Goal: Task Accomplishment & Management: Manage account settings

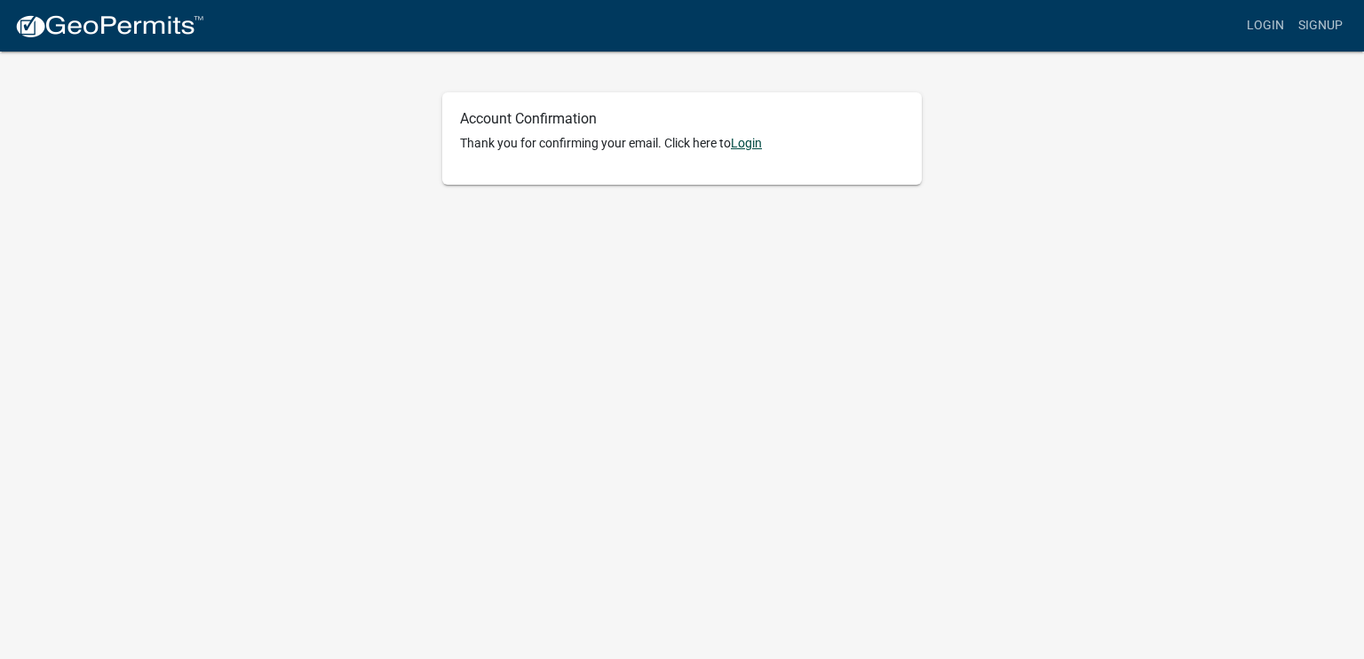
click at [752, 144] on link "Login" at bounding box center [746, 143] width 31 height 14
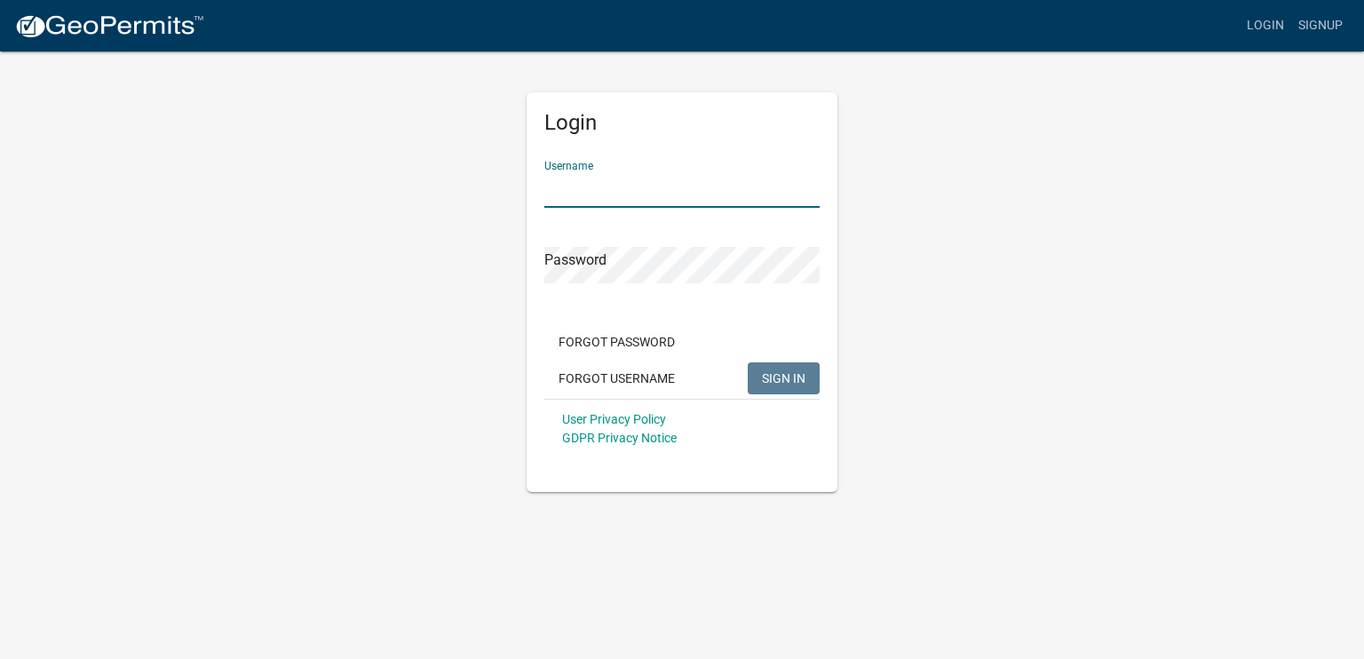
click at [578, 186] on input "Username" at bounding box center [681, 189] width 275 height 36
type input "kimmerx"
click at [775, 376] on span "SIGN IN" at bounding box center [784, 377] width 44 height 14
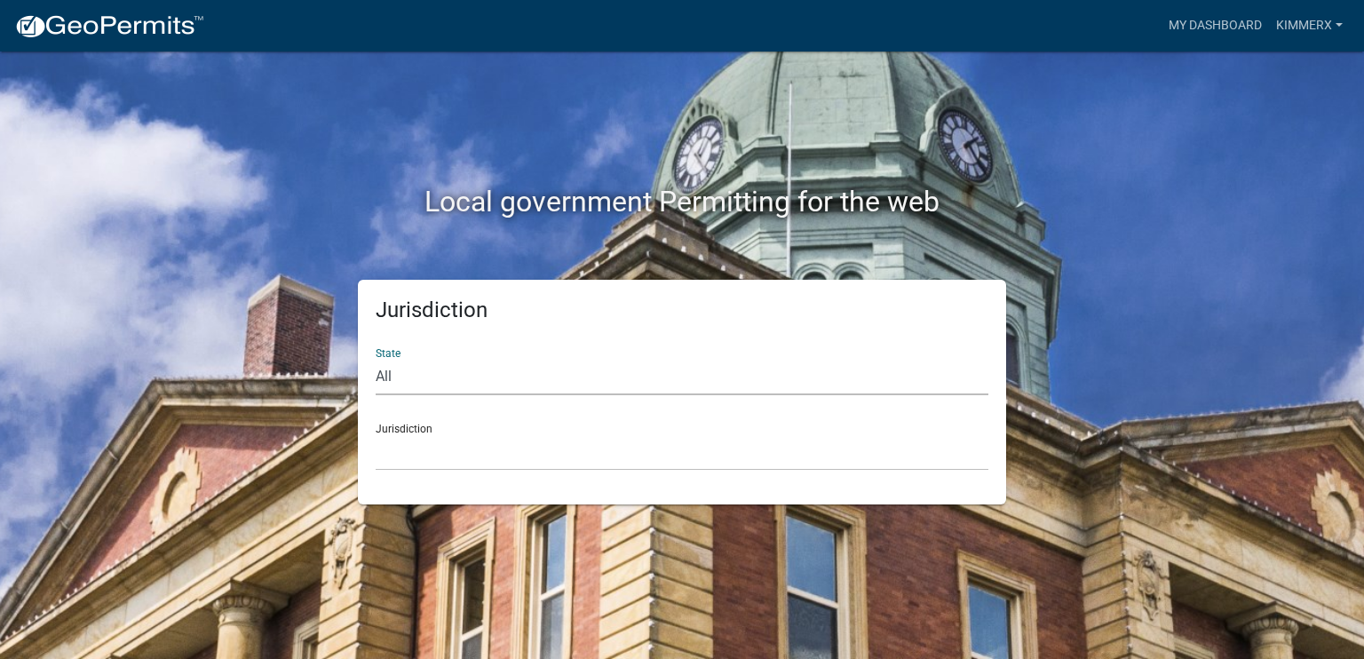
click at [400, 375] on select "All [US_STATE] [US_STATE] [US_STATE] [US_STATE] [US_STATE] [US_STATE] [US_STATE…" at bounding box center [682, 377] width 613 height 36
select select "[US_STATE]"
click at [376, 359] on select "All [US_STATE] [US_STATE] [US_STATE] [US_STATE] [US_STATE] [US_STATE] [US_STATE…" at bounding box center [682, 377] width 613 height 36
click at [414, 429] on div "Jurisdiction [GEOGRAPHIC_DATA], [US_STATE] [GEOGRAPHIC_DATA], [US_STATE] [GEOGR…" at bounding box center [682, 439] width 613 height 61
click at [394, 422] on div "Jurisdiction [GEOGRAPHIC_DATA], [US_STATE] [GEOGRAPHIC_DATA], [US_STATE] [GEOGR…" at bounding box center [682, 439] width 613 height 61
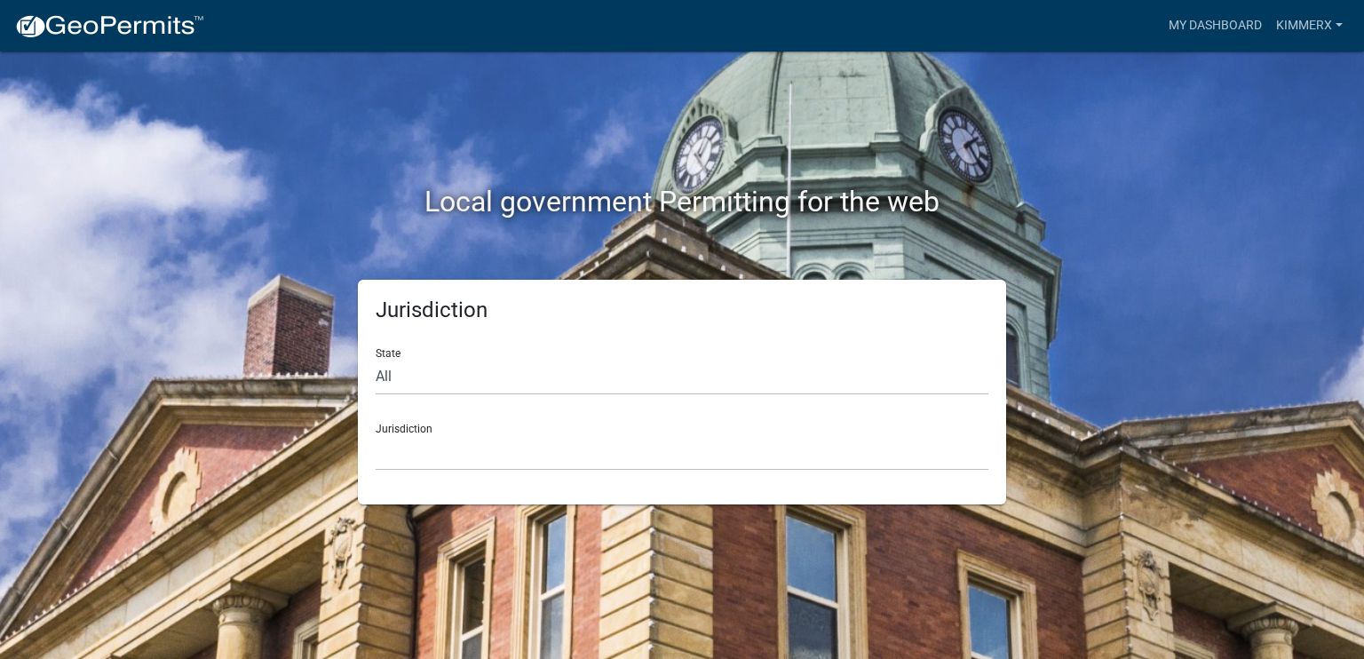
drag, startPoint x: 392, startPoint y: 431, endPoint x: 393, endPoint y: 450, distance: 19.6
click at [392, 432] on div "Jurisdiction [GEOGRAPHIC_DATA], [US_STATE] [GEOGRAPHIC_DATA], [US_STATE] [GEOGR…" at bounding box center [682, 439] width 613 height 61
click at [393, 450] on select "[GEOGRAPHIC_DATA], [US_STATE] [GEOGRAPHIC_DATA], [US_STATE] [GEOGRAPHIC_DATA], …" at bounding box center [682, 452] width 613 height 36
drag, startPoint x: 219, startPoint y: 228, endPoint x: 343, endPoint y: 292, distance: 139.0
click at [219, 231] on div "Local government Permitting for the web" at bounding box center [682, 164] width 1012 height 227
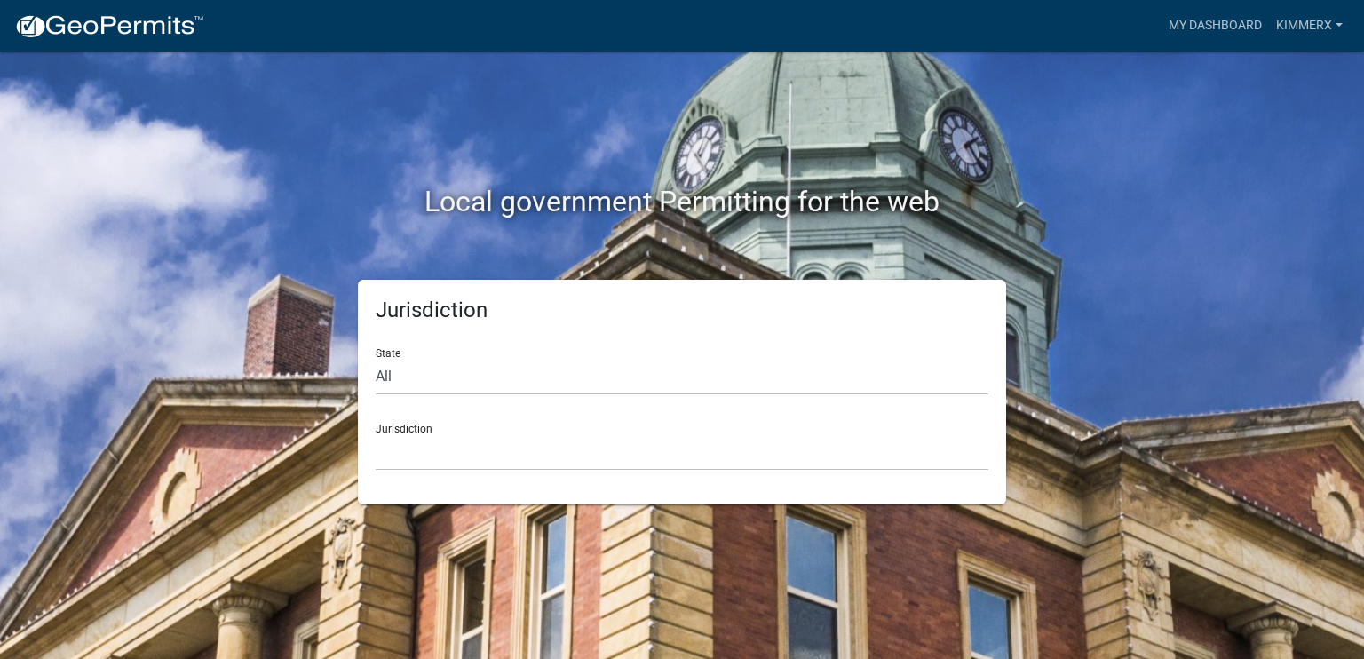
click at [422, 429] on div "Jurisdiction [GEOGRAPHIC_DATA], [US_STATE] [GEOGRAPHIC_DATA], [US_STATE] [GEOGR…" at bounding box center [682, 439] width 613 height 61
click at [394, 441] on select "[GEOGRAPHIC_DATA], [US_STATE] [GEOGRAPHIC_DATA], [US_STATE] [GEOGRAPHIC_DATA], …" at bounding box center [682, 452] width 613 height 36
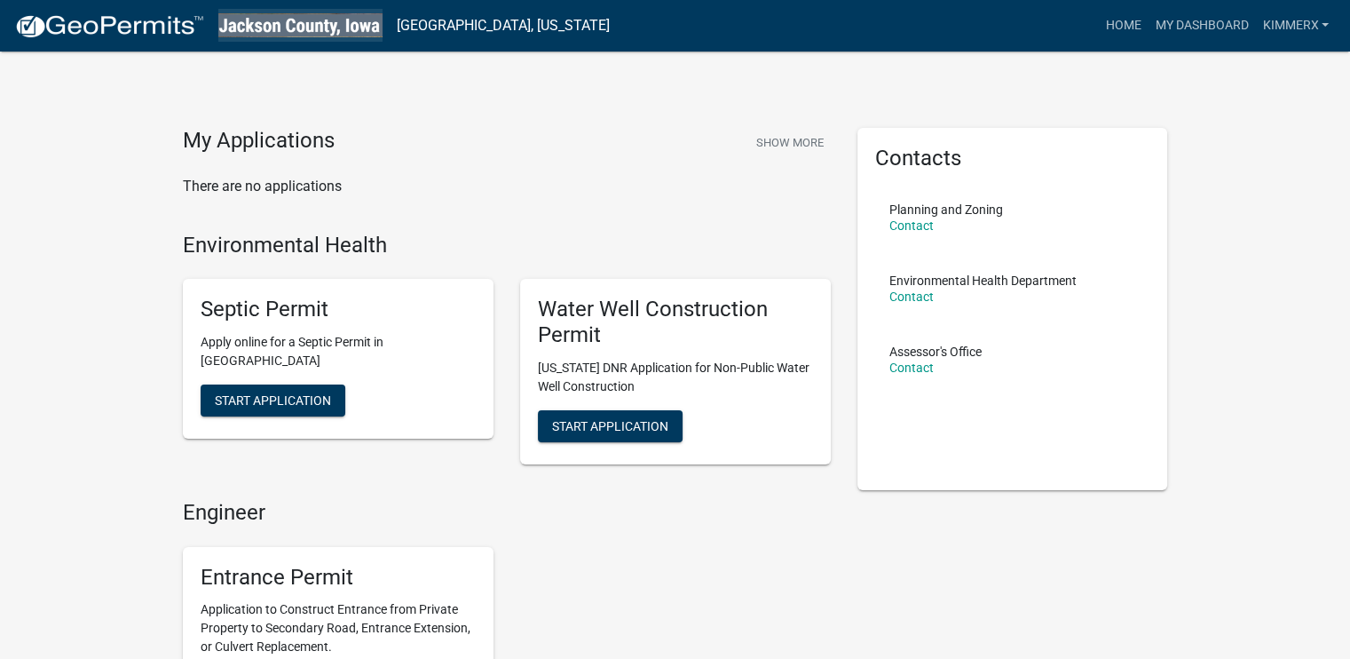
click at [351, 22] on img at bounding box center [300, 25] width 164 height 24
click at [1322, 24] on link "kimmerx" at bounding box center [1295, 26] width 81 height 34
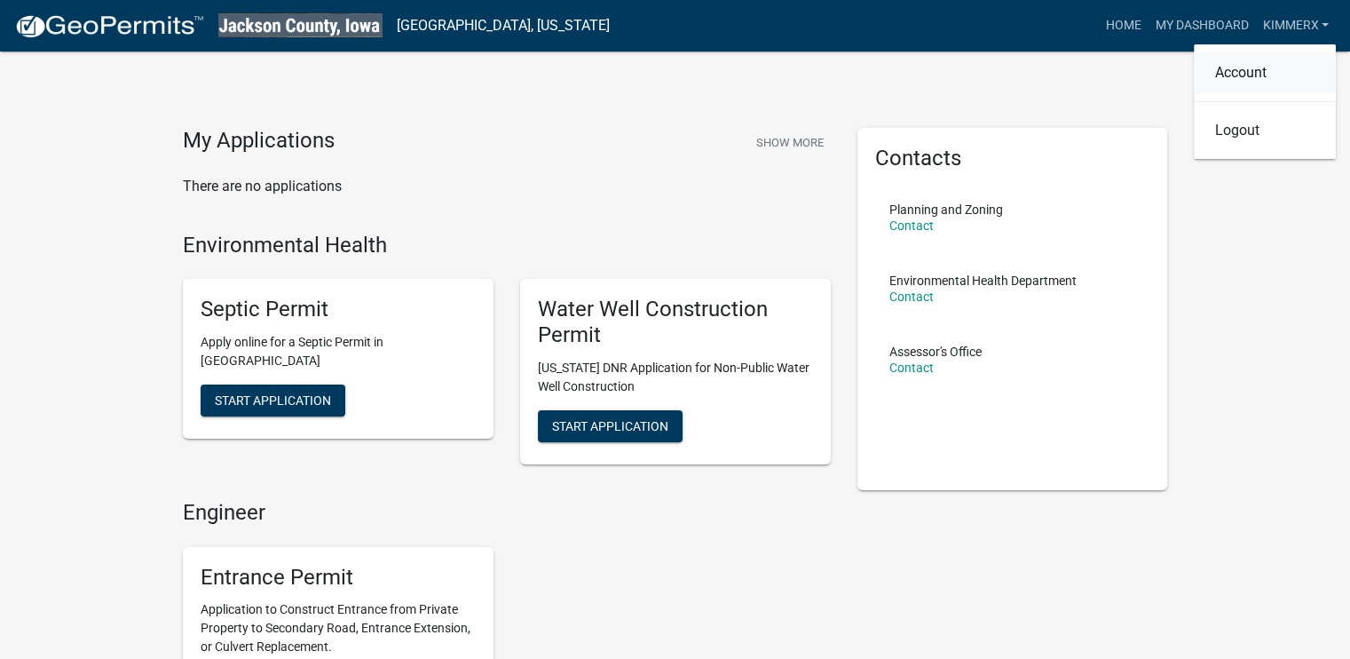
click at [1227, 71] on link "Account" at bounding box center [1265, 72] width 142 height 43
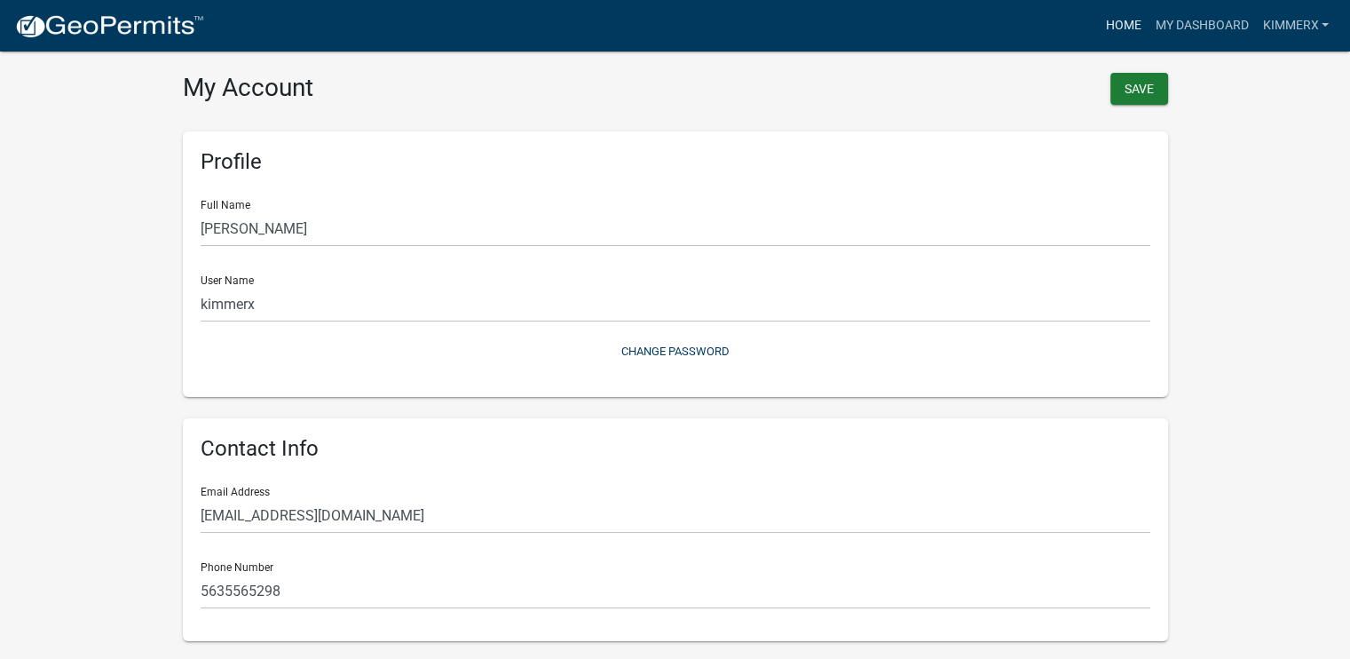
click at [1117, 24] on link "Home" at bounding box center [1123, 26] width 50 height 34
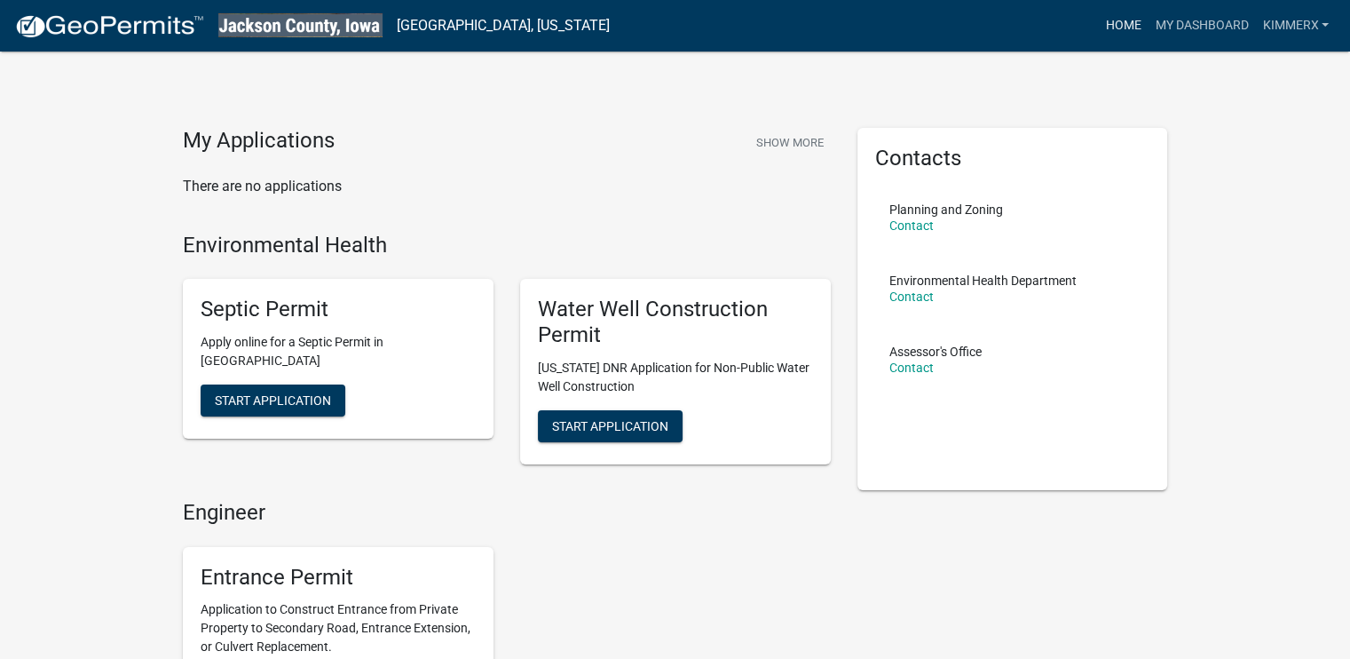
click at [1122, 27] on link "Home" at bounding box center [1123, 26] width 50 height 34
click at [289, 28] on img at bounding box center [300, 25] width 164 height 24
click at [449, 26] on link "[GEOGRAPHIC_DATA], [US_STATE]" at bounding box center [503, 26] width 213 height 30
click at [1216, 23] on link "My Dashboard" at bounding box center [1201, 26] width 107 height 34
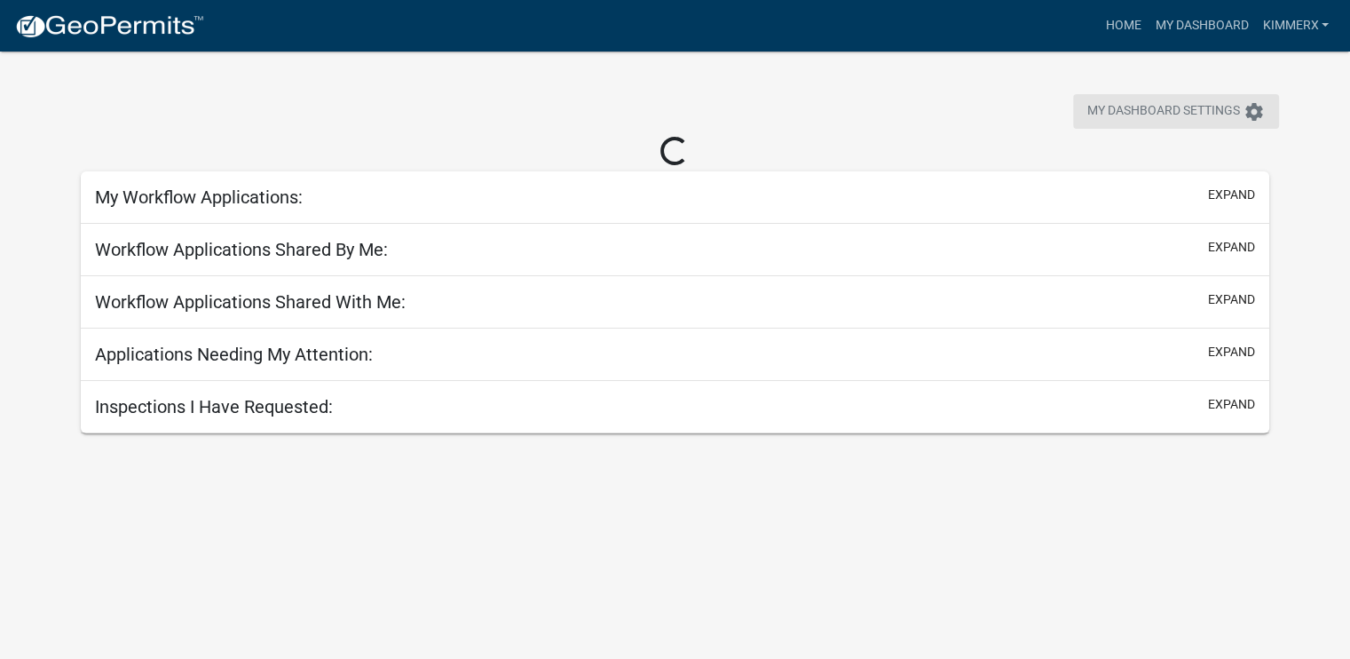
click at [1215, 111] on span "My Dashboard Settings" at bounding box center [1164, 111] width 153 height 21
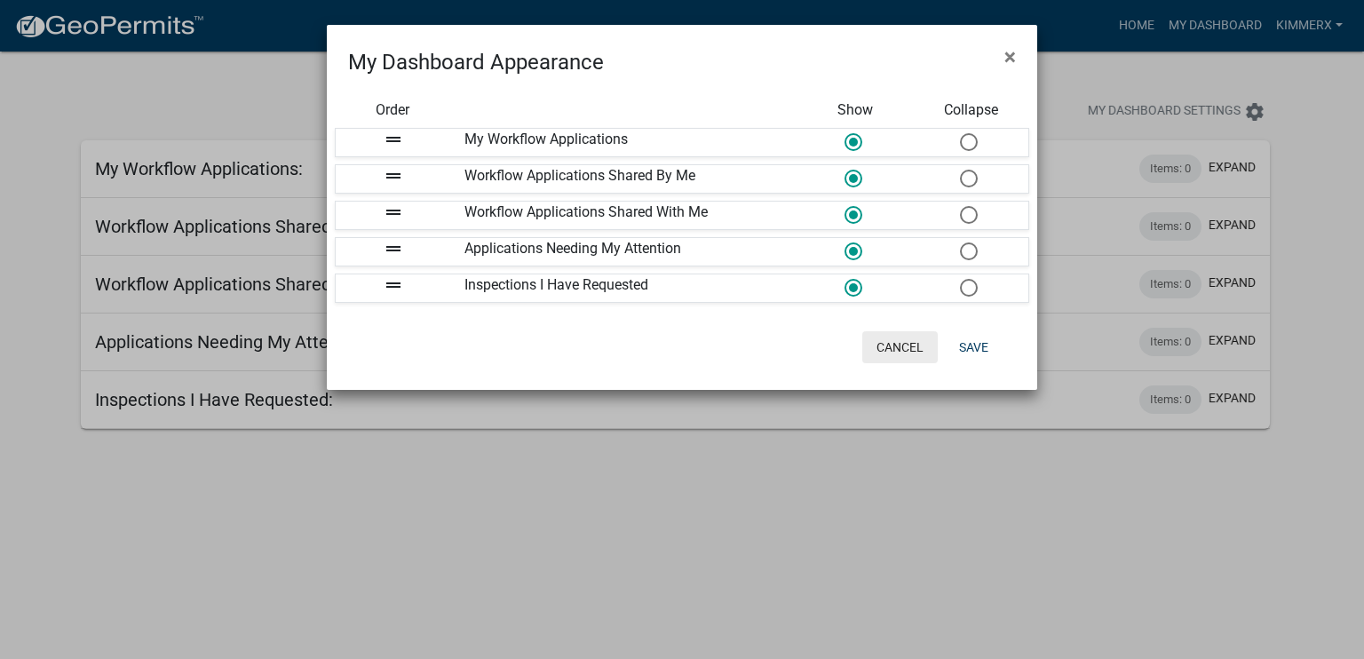
click at [899, 342] on button "Cancel" at bounding box center [899, 347] width 75 height 32
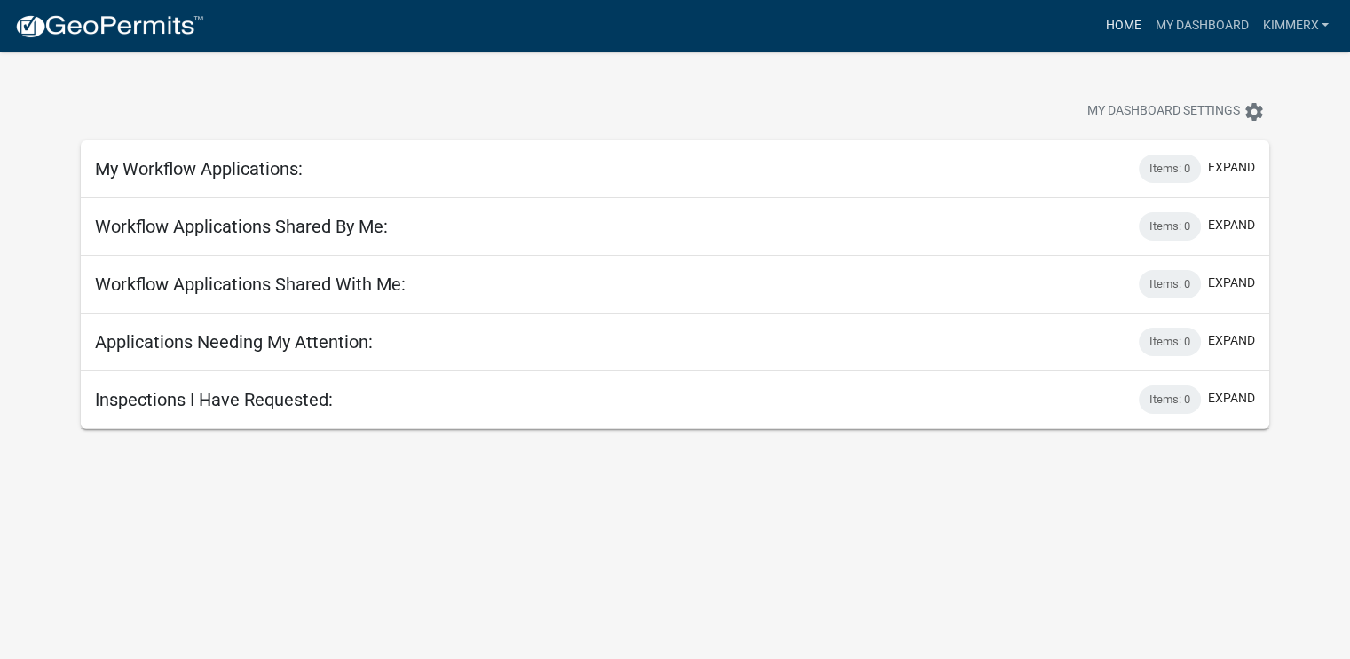
click at [1119, 24] on link "Home" at bounding box center [1123, 26] width 50 height 34
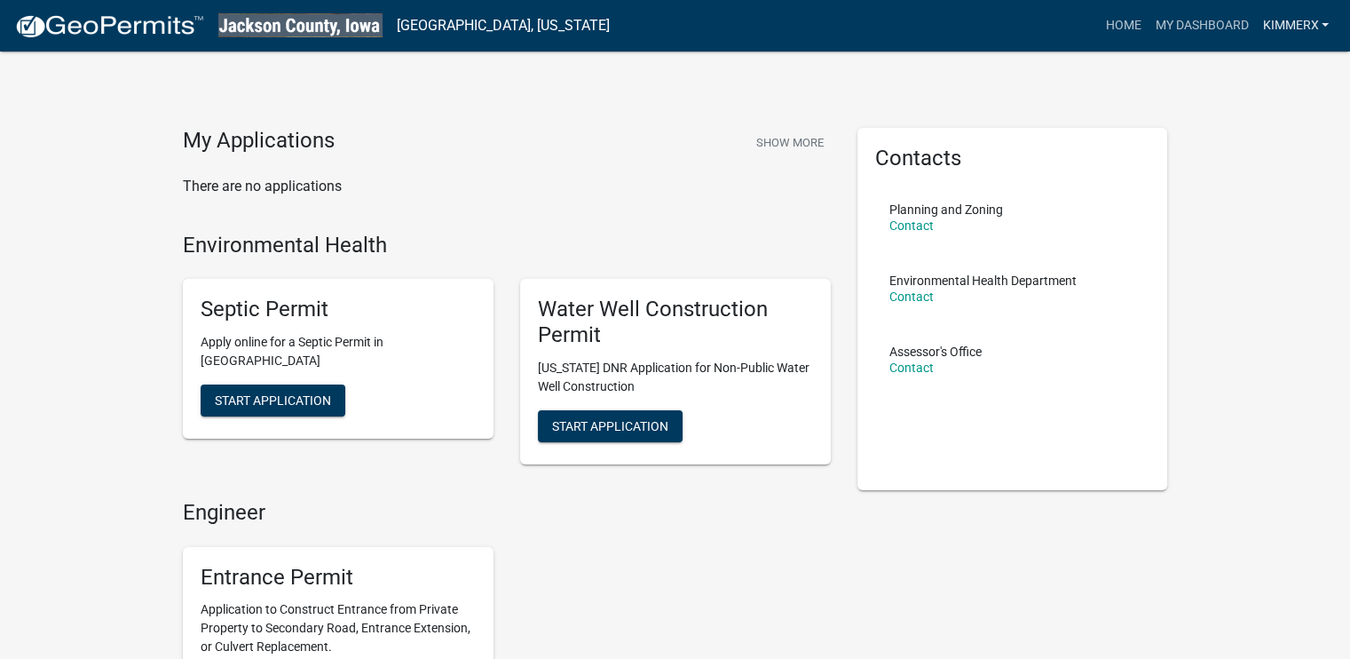
click at [1318, 23] on link "kimmerx" at bounding box center [1295, 26] width 81 height 34
click at [1222, 131] on link "Logout" at bounding box center [1265, 130] width 142 height 43
